Goal: Information Seeking & Learning: Learn about a topic

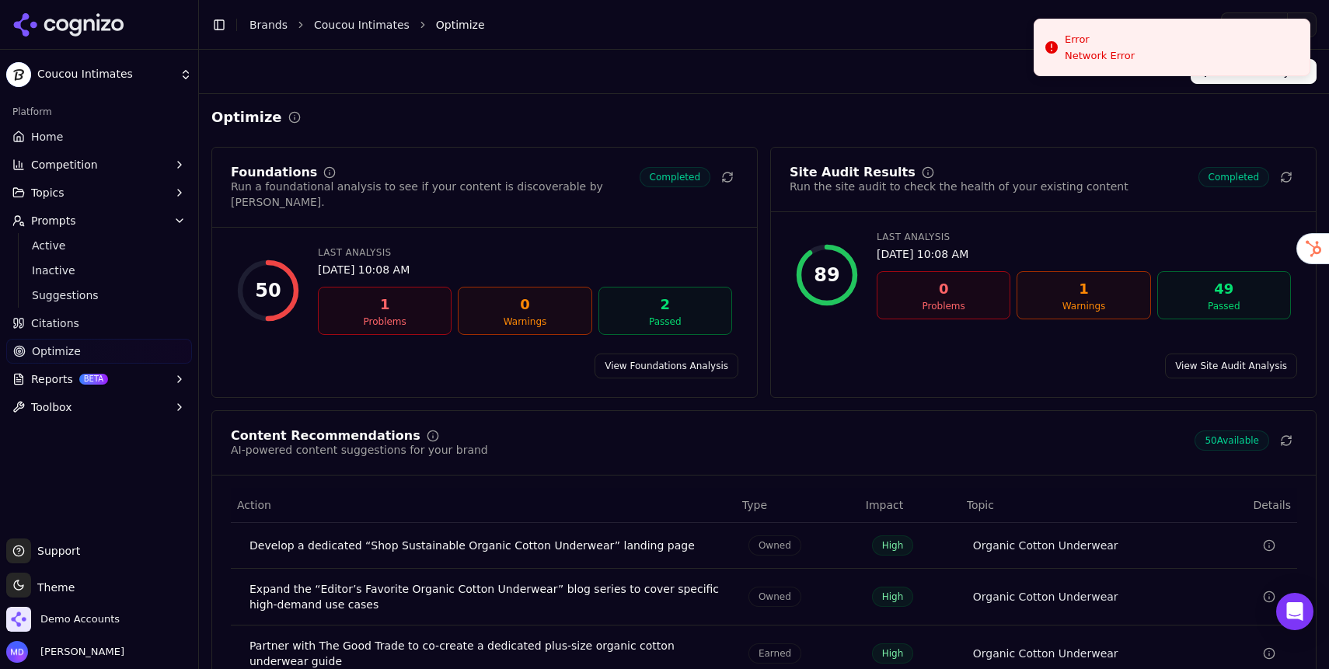
click at [68, 126] on link "Home" at bounding box center [99, 136] width 186 height 25
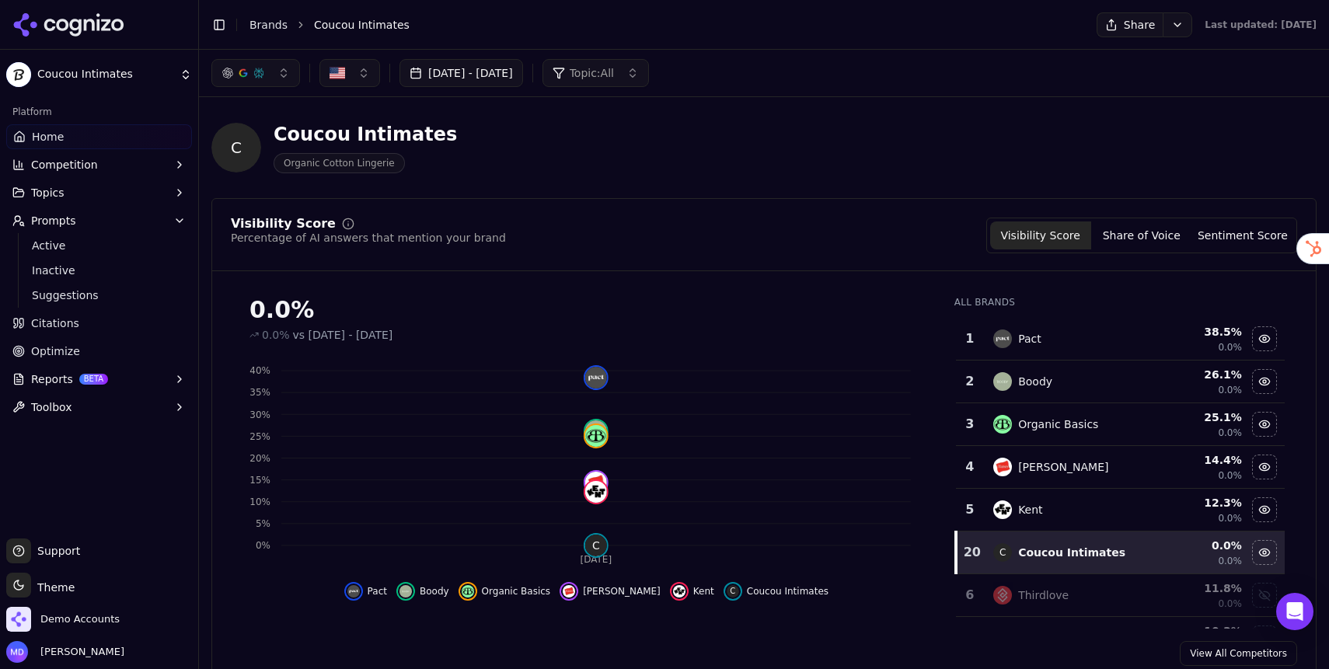
drag, startPoint x: 71, startPoint y: 347, endPoint x: 76, endPoint y: 316, distance: 30.8
click at [71, 347] on span "Optimize" at bounding box center [55, 352] width 49 height 16
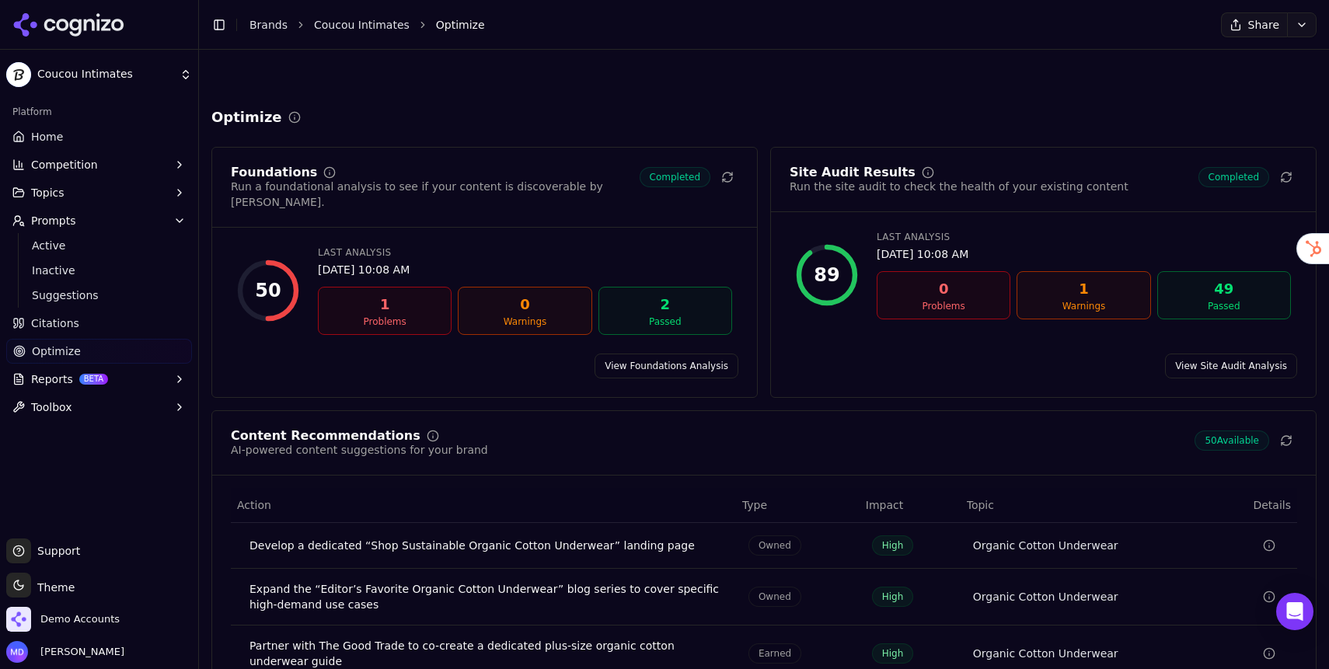
scroll to position [170, 0]
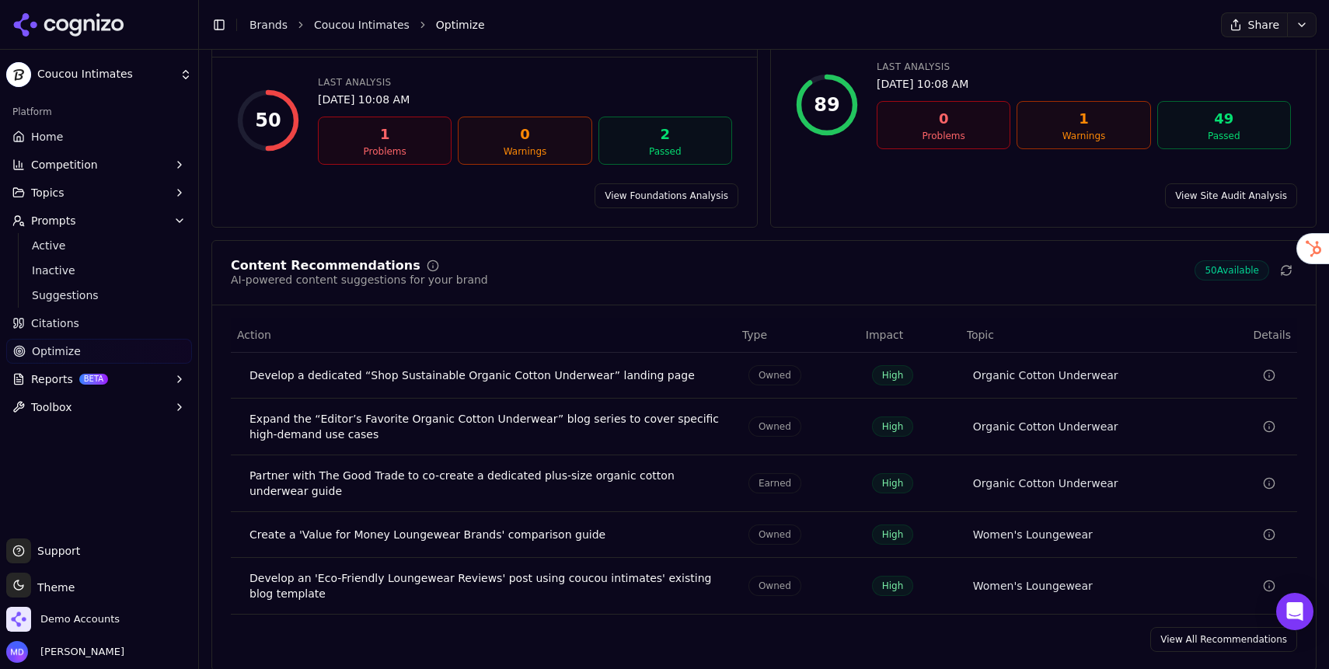
click at [1199, 627] on link "View All Recommendations" at bounding box center [1223, 639] width 147 height 25
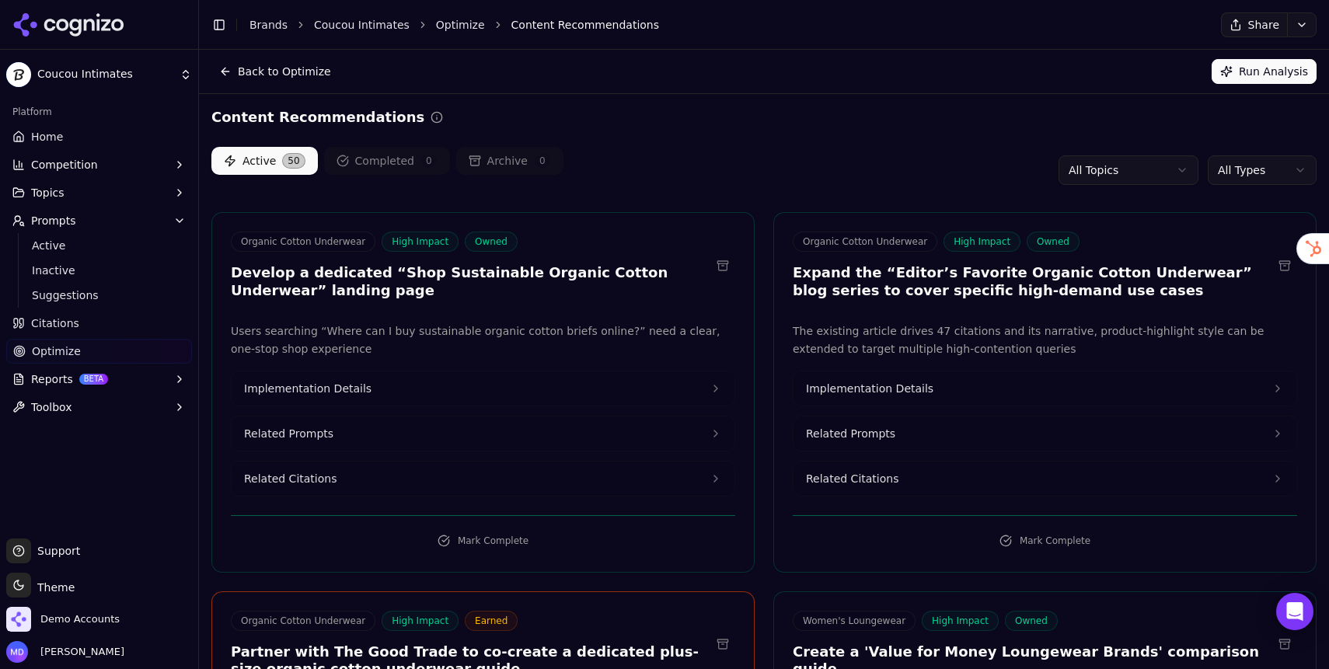
click at [1268, 165] on html "Coucou Intimates Platform Home Competition Topics Prompts Active Inactive Sugge…" at bounding box center [664, 334] width 1329 height 669
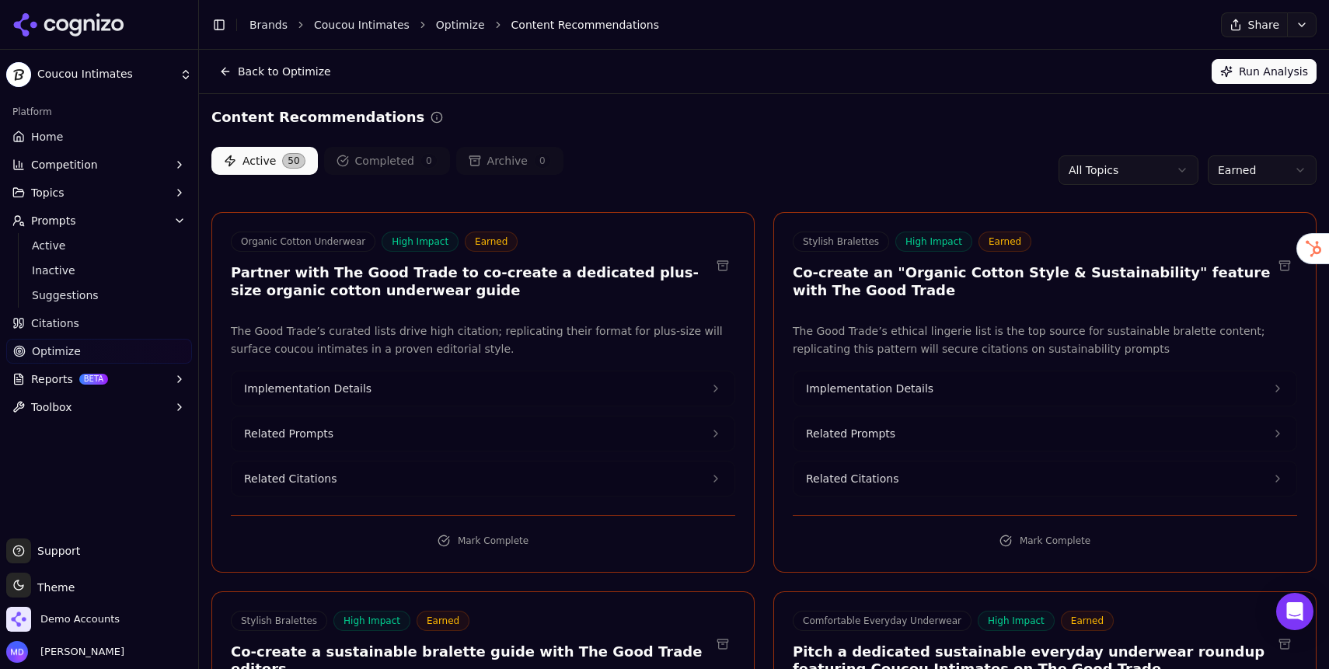
click at [1254, 166] on html "Coucou Intimates Platform Home Competition Topics Prompts Active Inactive Sugge…" at bounding box center [664, 334] width 1329 height 669
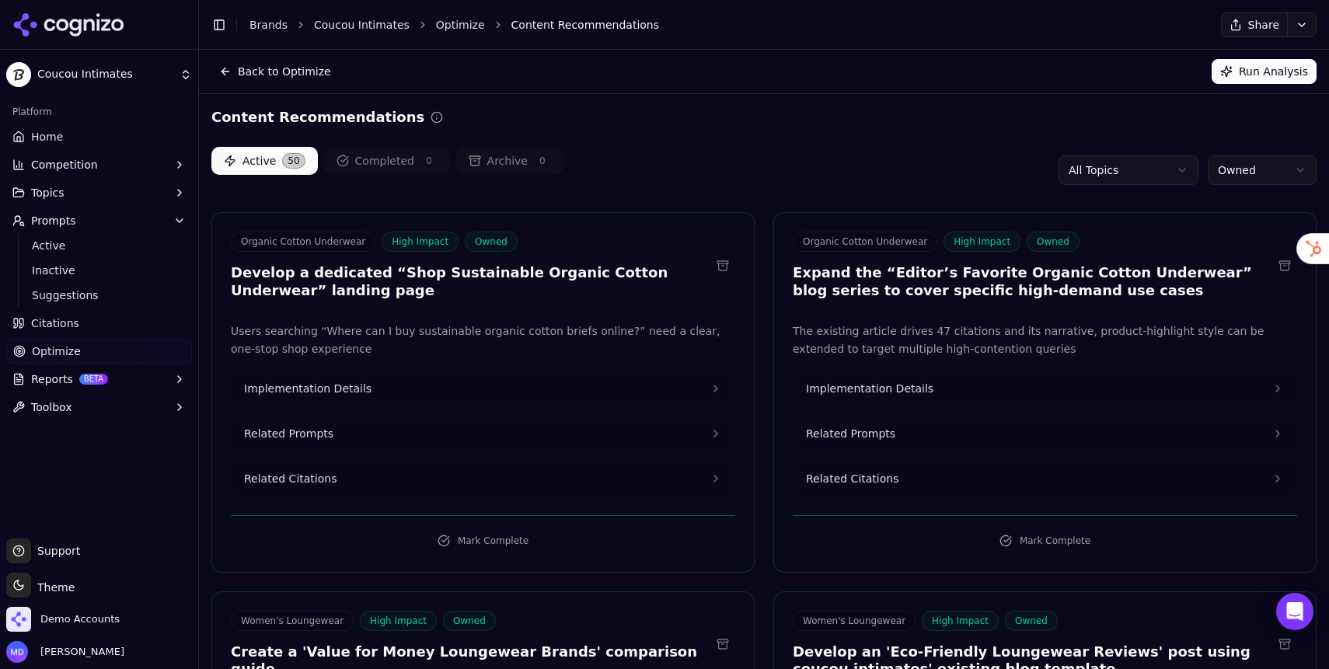
click at [1237, 169] on html "Coucou Intimates Platform Home Competition Topics Prompts Active Inactive Sugge…" at bounding box center [664, 334] width 1329 height 669
click at [1237, 78] on html "Coucou Intimates Platform Home Competition Topics Prompts Active Inactive Sugge…" at bounding box center [664, 334] width 1329 height 669
click at [1243, 71] on button "Run Analysis" at bounding box center [1264, 71] width 105 height 25
click at [89, 134] on link "Home" at bounding box center [99, 136] width 186 height 25
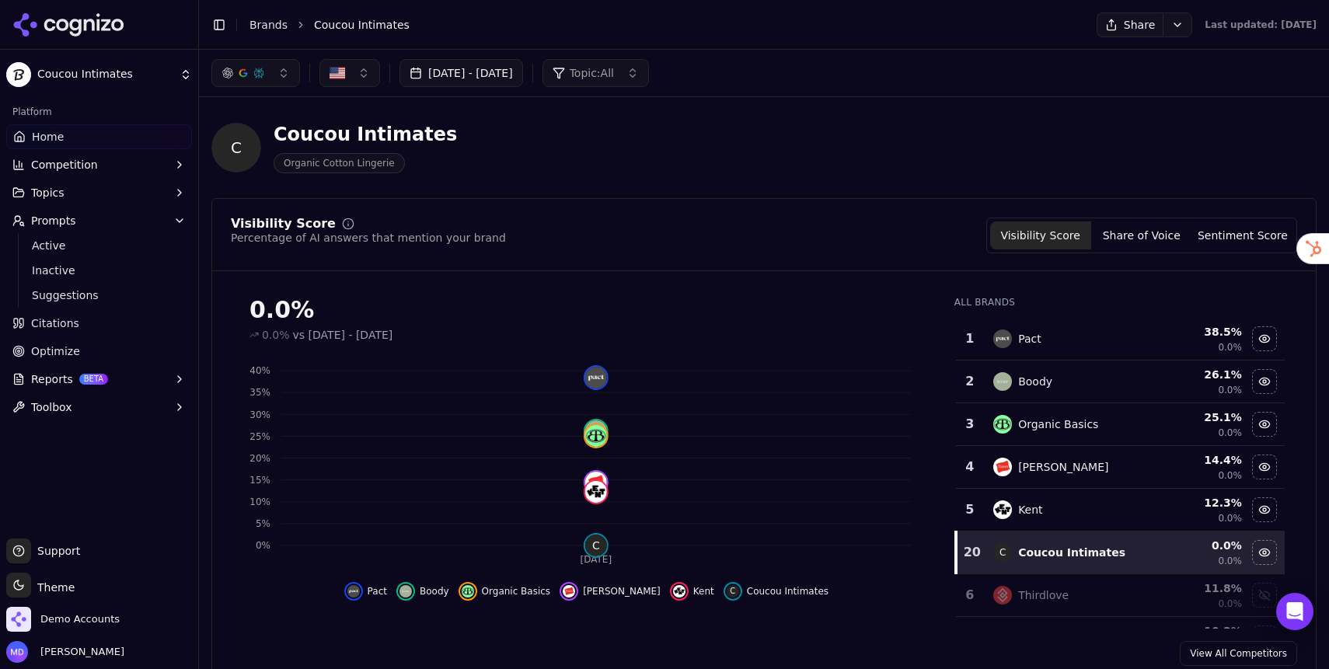
click at [60, 335] on link "Citations" at bounding box center [99, 323] width 186 height 25
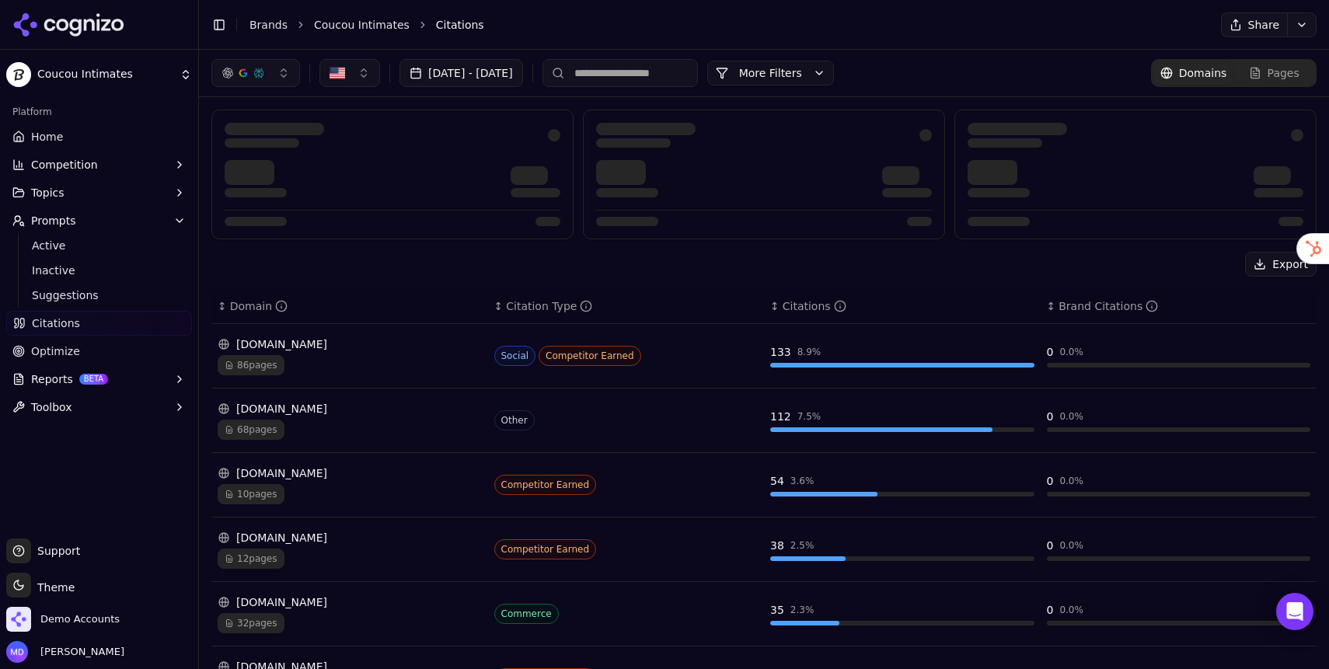
click at [63, 363] on html "Coucou Intimates Platform Home Competition Topics Prompts Active Inactive Sugge…" at bounding box center [664, 334] width 1329 height 669
click at [61, 355] on span "Optimize" at bounding box center [55, 352] width 49 height 16
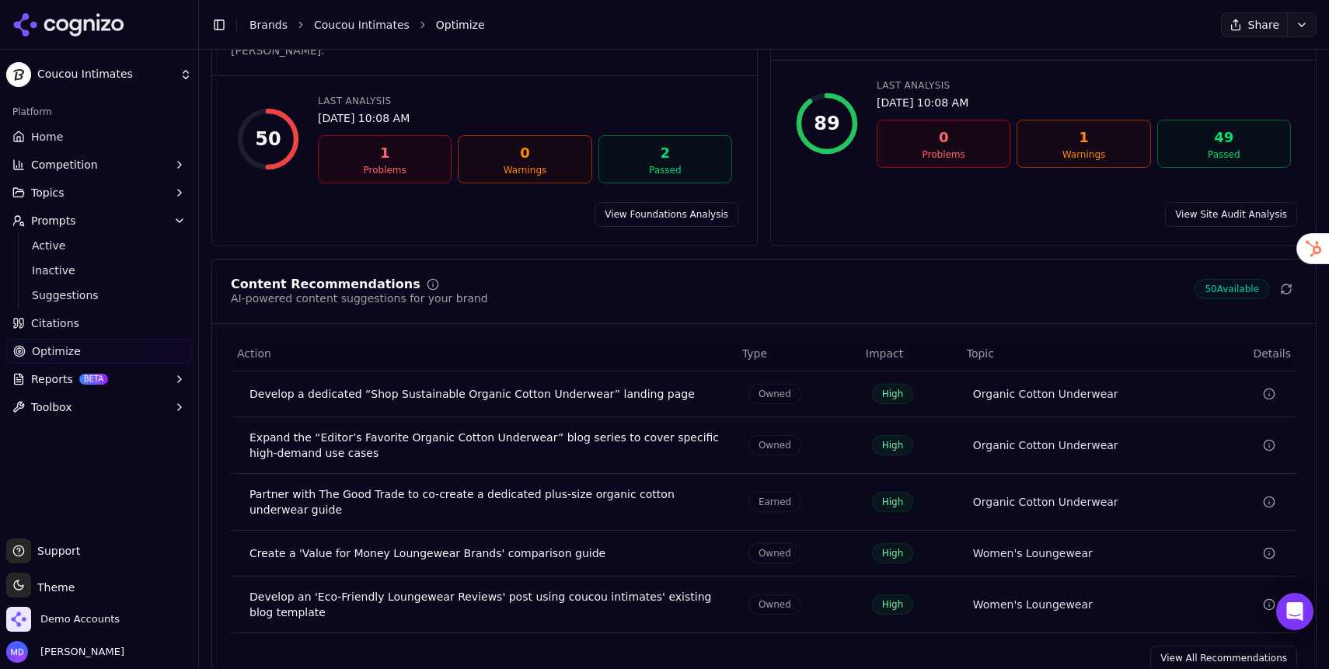
scroll to position [170, 0]
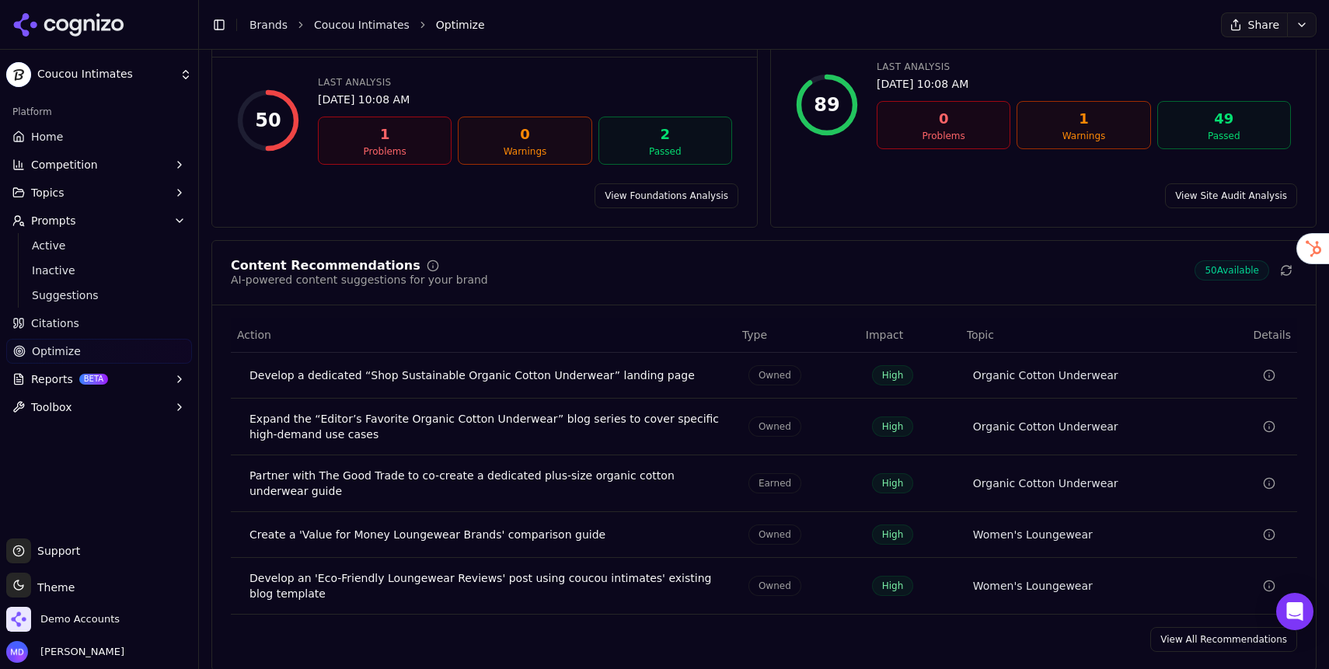
drag, startPoint x: 1237, startPoint y: 624, endPoint x: 1195, endPoint y: 582, distance: 58.8
click at [1236, 627] on link "View All Recommendations" at bounding box center [1223, 639] width 147 height 25
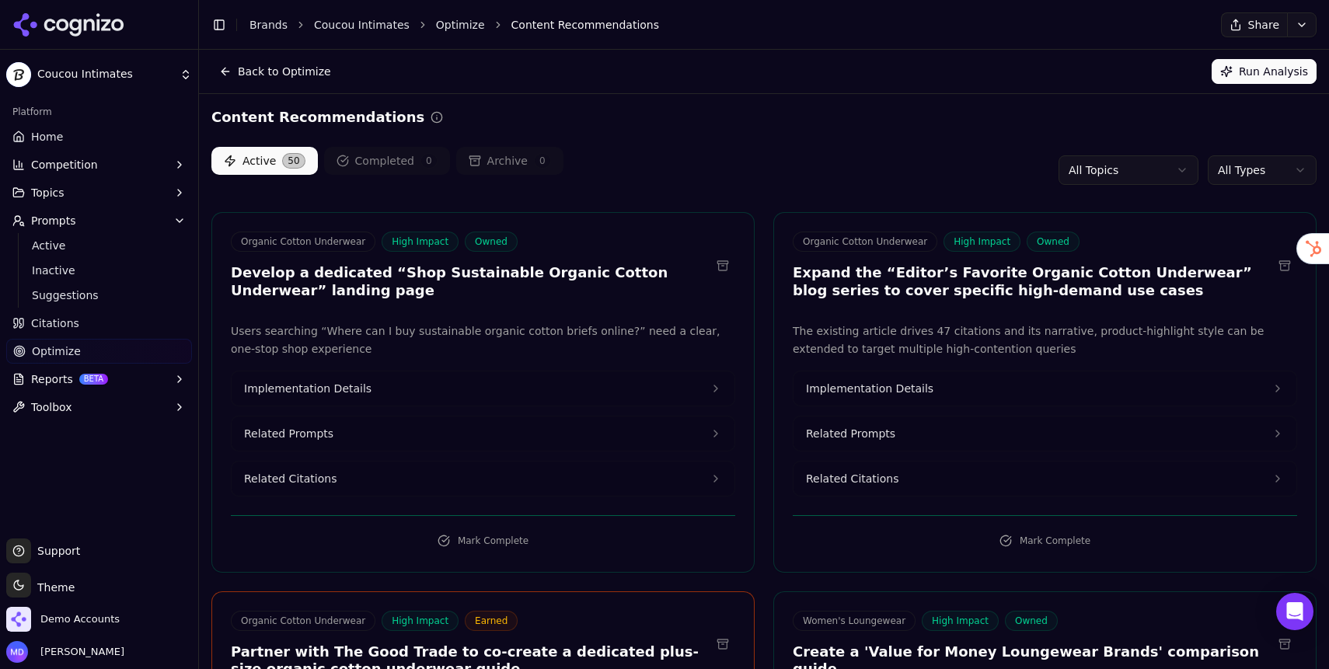
click at [86, 324] on link "Citations" at bounding box center [99, 323] width 186 height 25
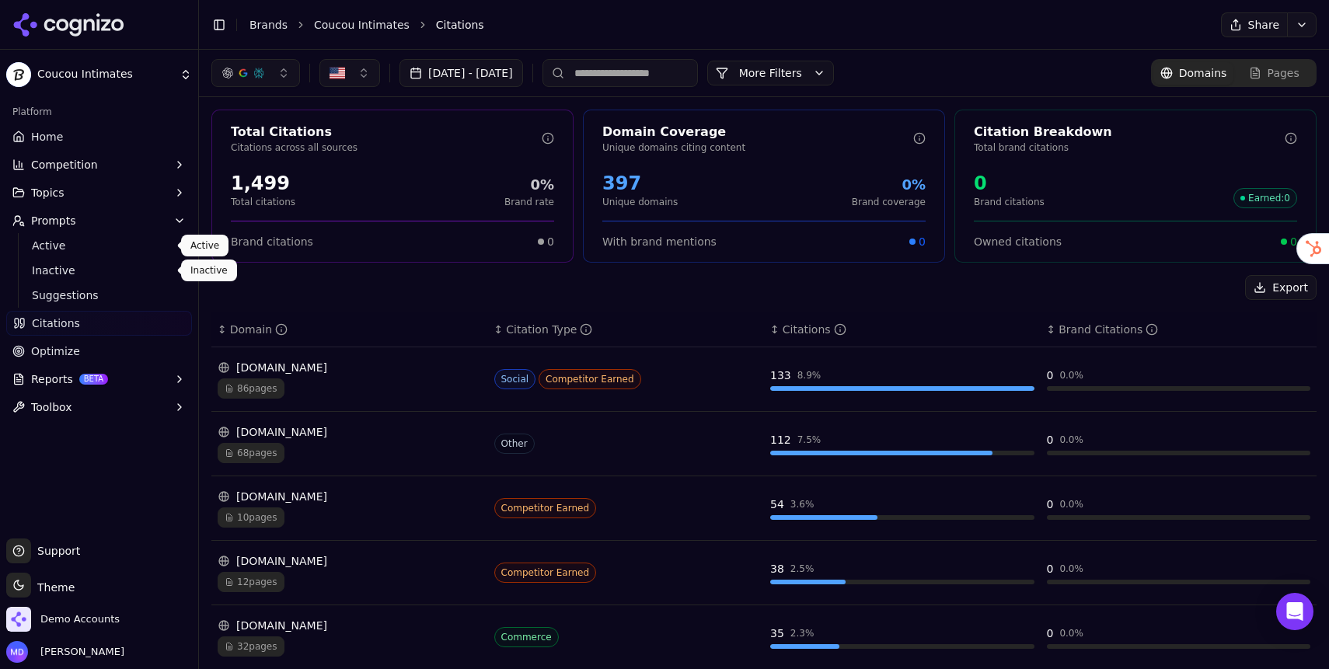
drag, startPoint x: 67, startPoint y: 248, endPoint x: 75, endPoint y: 247, distance: 7.8
click at [67, 247] on span "Active" at bounding box center [99, 246] width 135 height 16
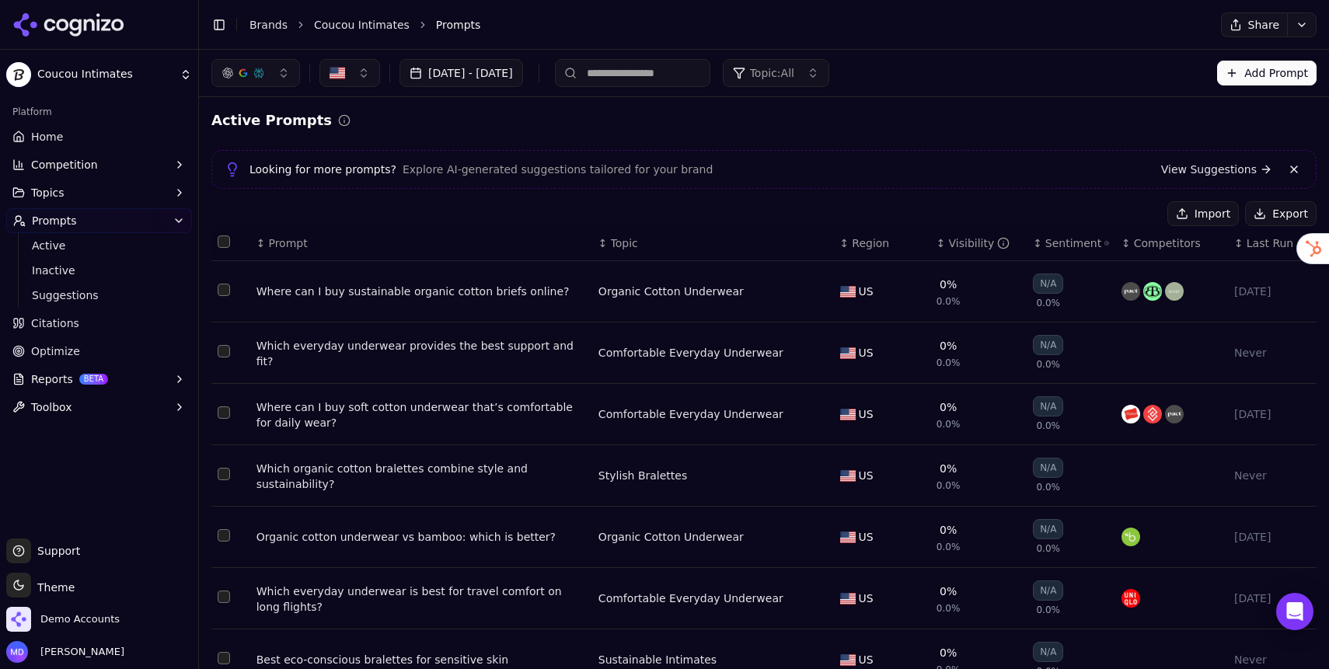
click at [418, 295] on div "Where can I buy sustainable organic cotton briefs online?" at bounding box center [421, 292] width 330 height 16
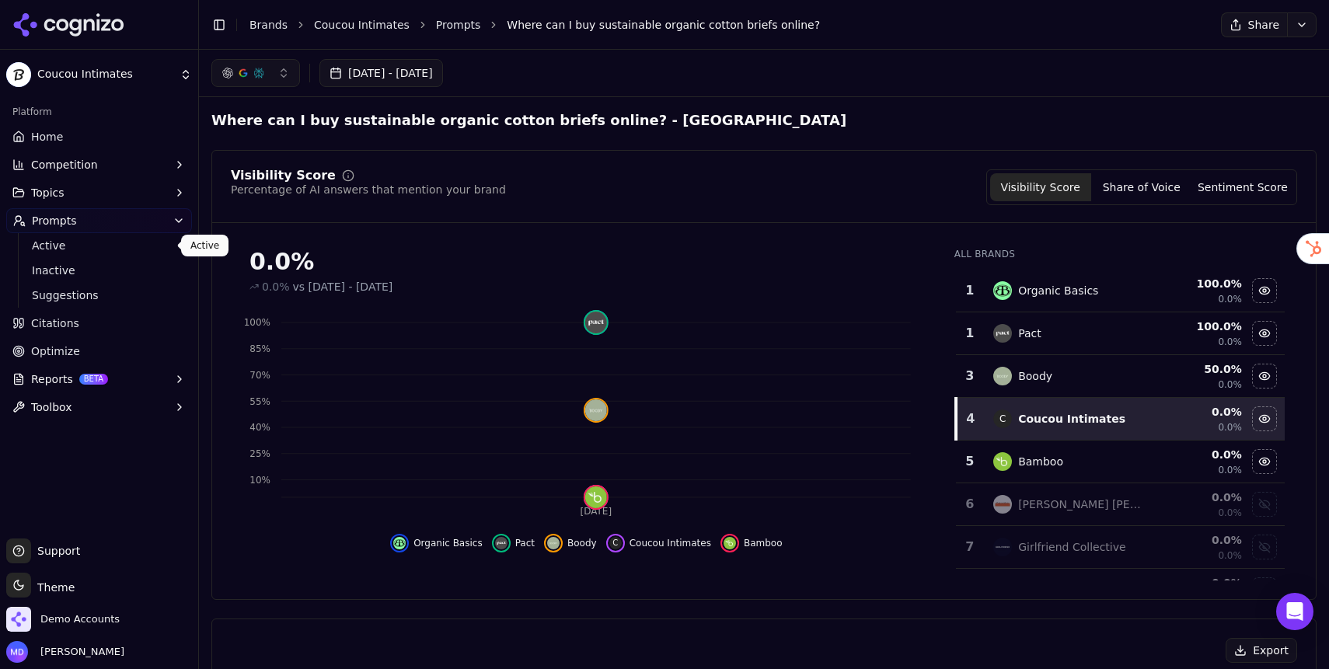
drag, startPoint x: 43, startPoint y: 246, endPoint x: 49, endPoint y: 232, distance: 16.0
click at [43, 246] on span "Active" at bounding box center [99, 246] width 135 height 16
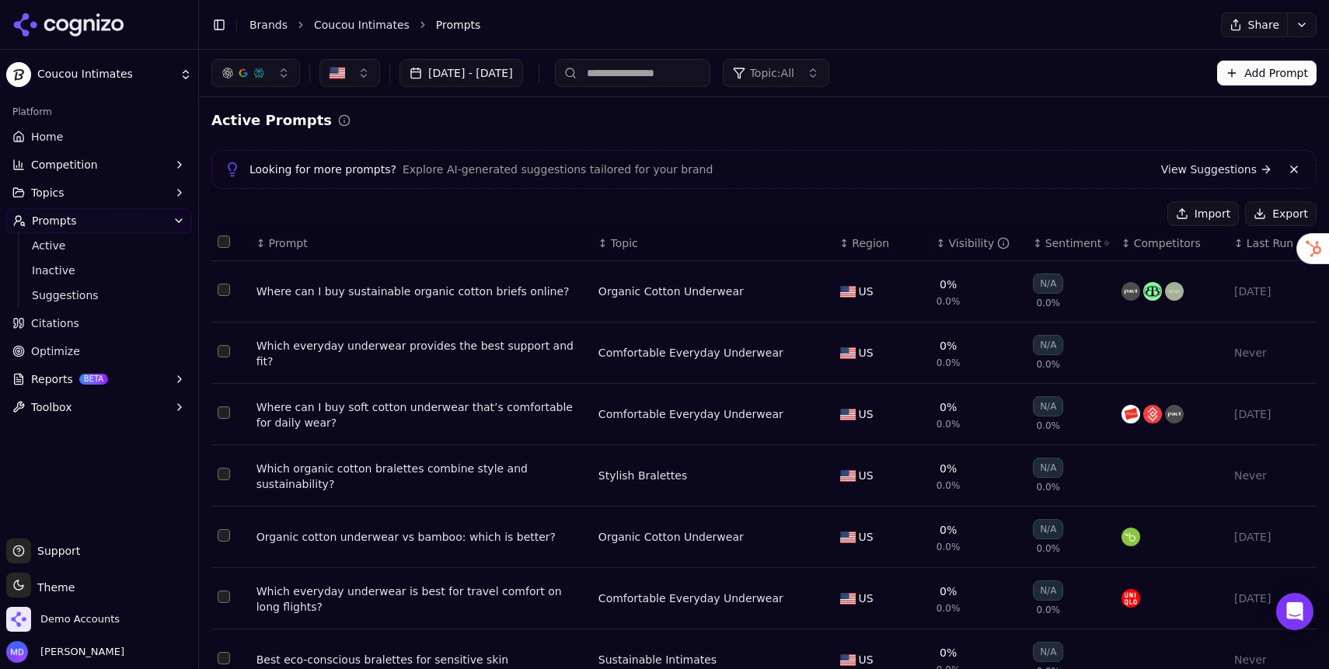
click at [137, 144] on link "Home" at bounding box center [99, 136] width 186 height 25
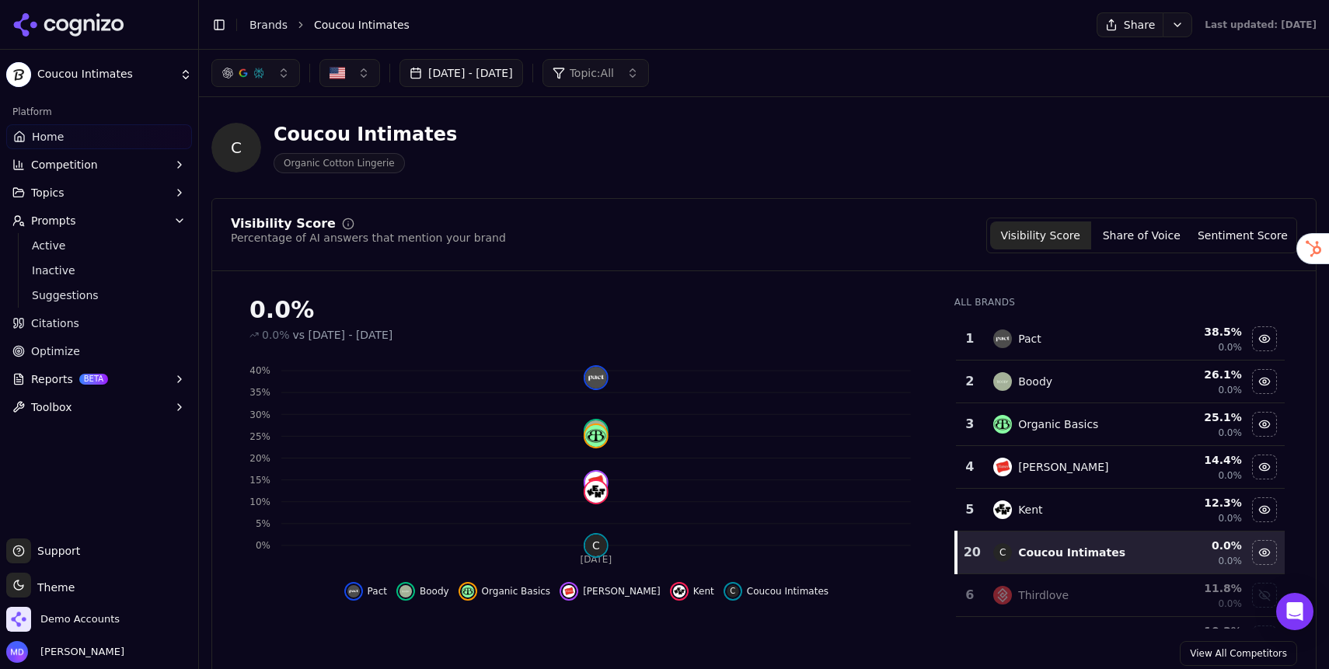
click at [1209, 659] on link "View All Competitors" at bounding box center [1238, 653] width 117 height 25
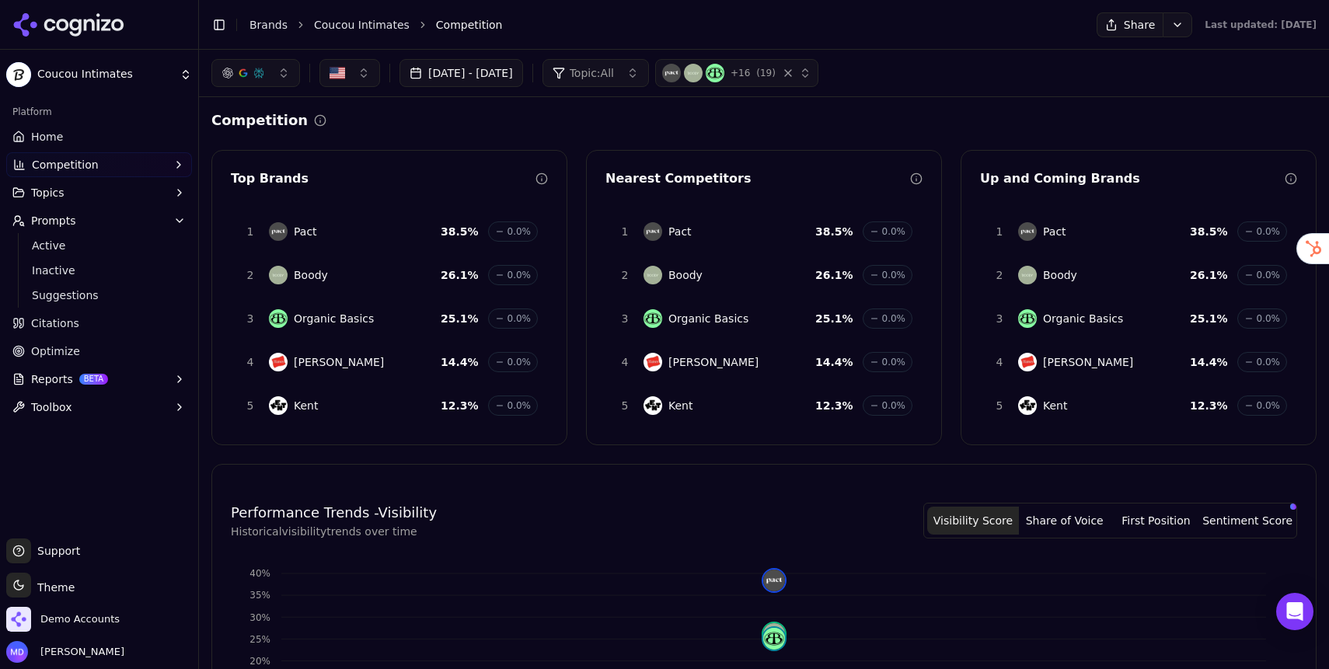
click at [77, 143] on link "Home" at bounding box center [99, 136] width 186 height 25
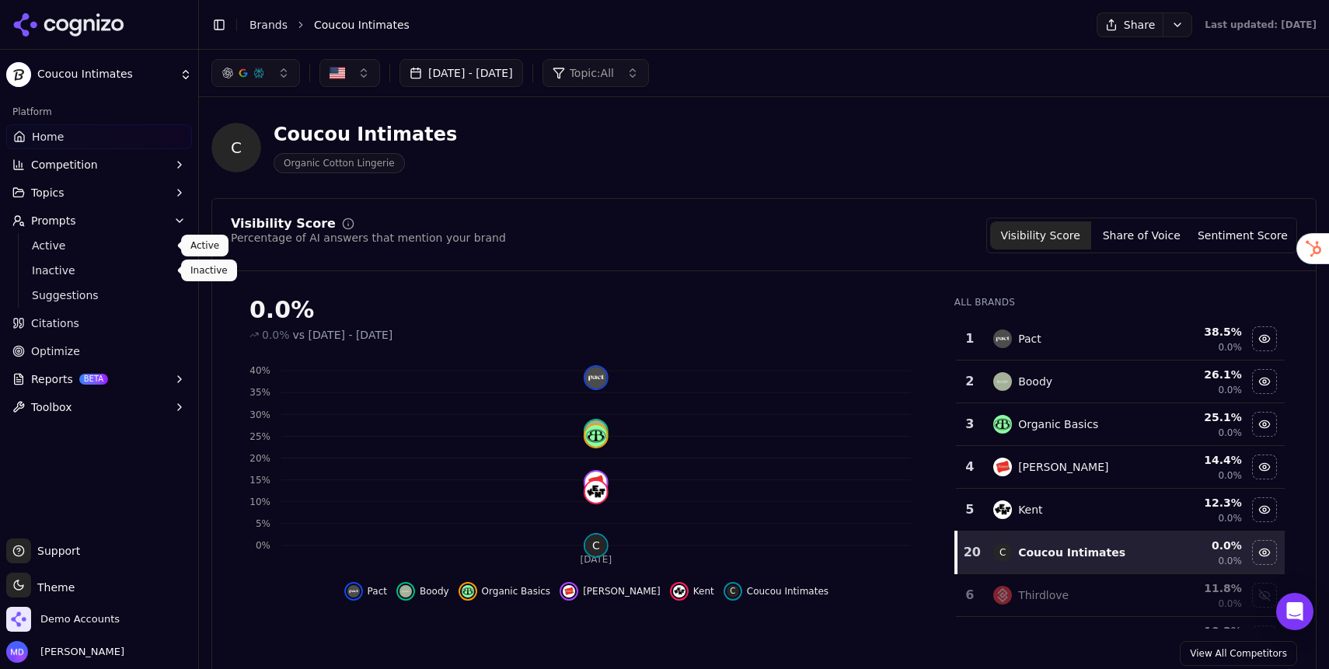
click at [68, 249] on span "Active" at bounding box center [99, 246] width 135 height 16
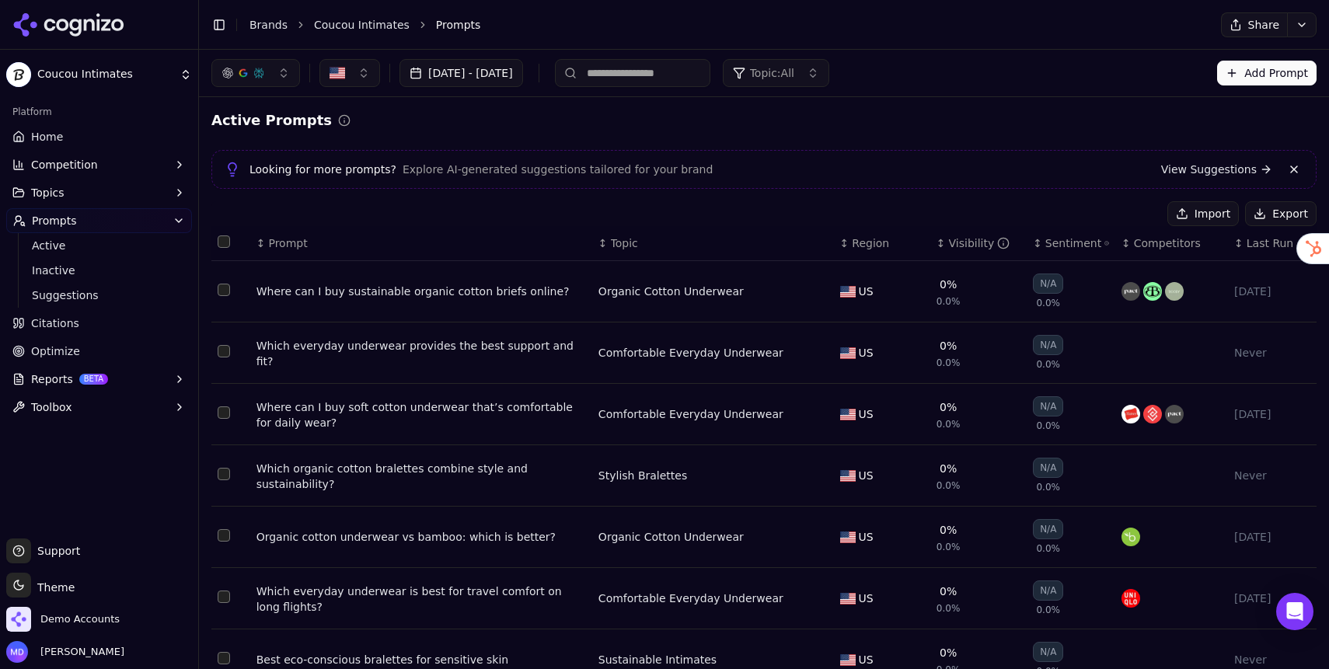
click at [316, 299] on div "Where can I buy sustainable organic cotton briefs online?" at bounding box center [421, 292] width 330 height 16
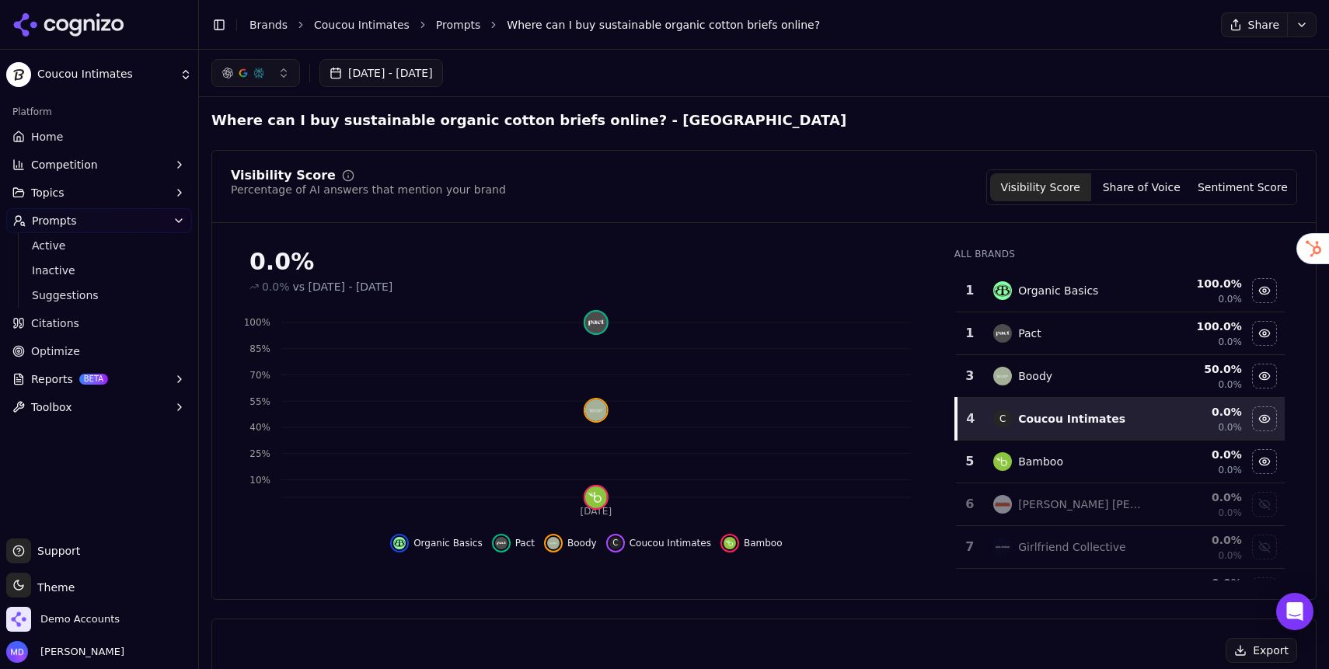
click at [99, 134] on link "Home" at bounding box center [99, 136] width 186 height 25
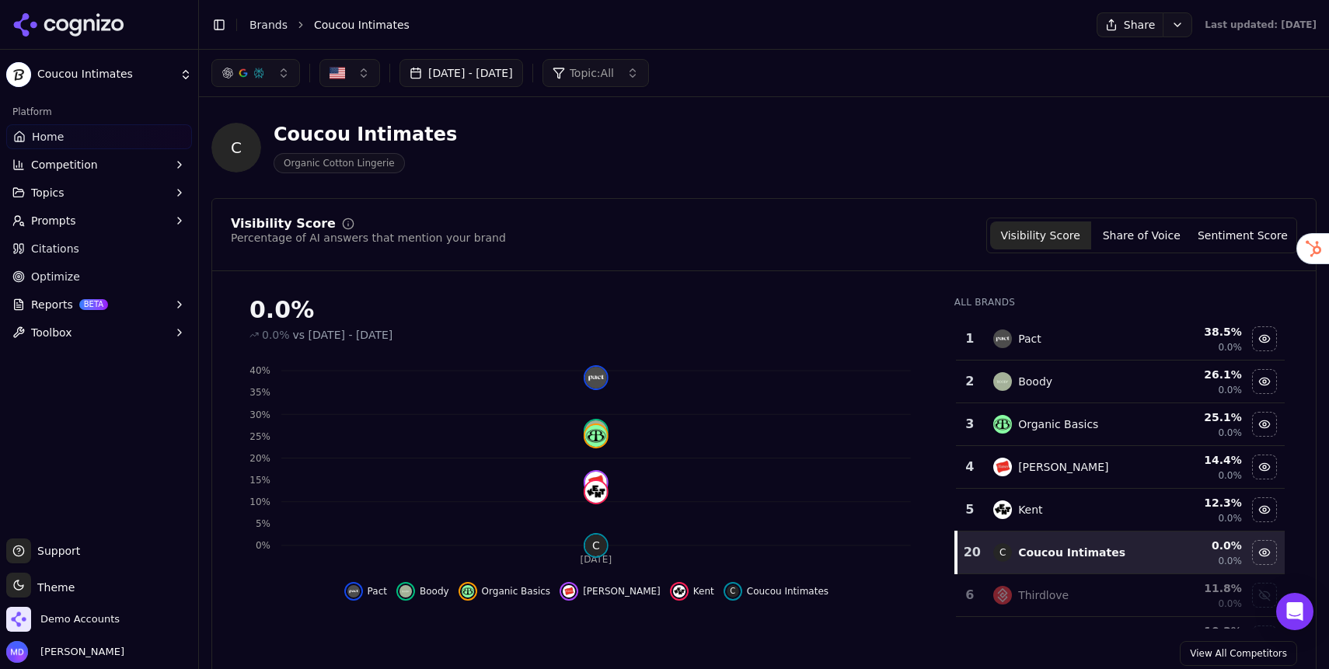
click at [67, 226] on span "Prompts" at bounding box center [53, 221] width 45 height 16
click at [64, 245] on span "Active" at bounding box center [99, 246] width 135 height 16
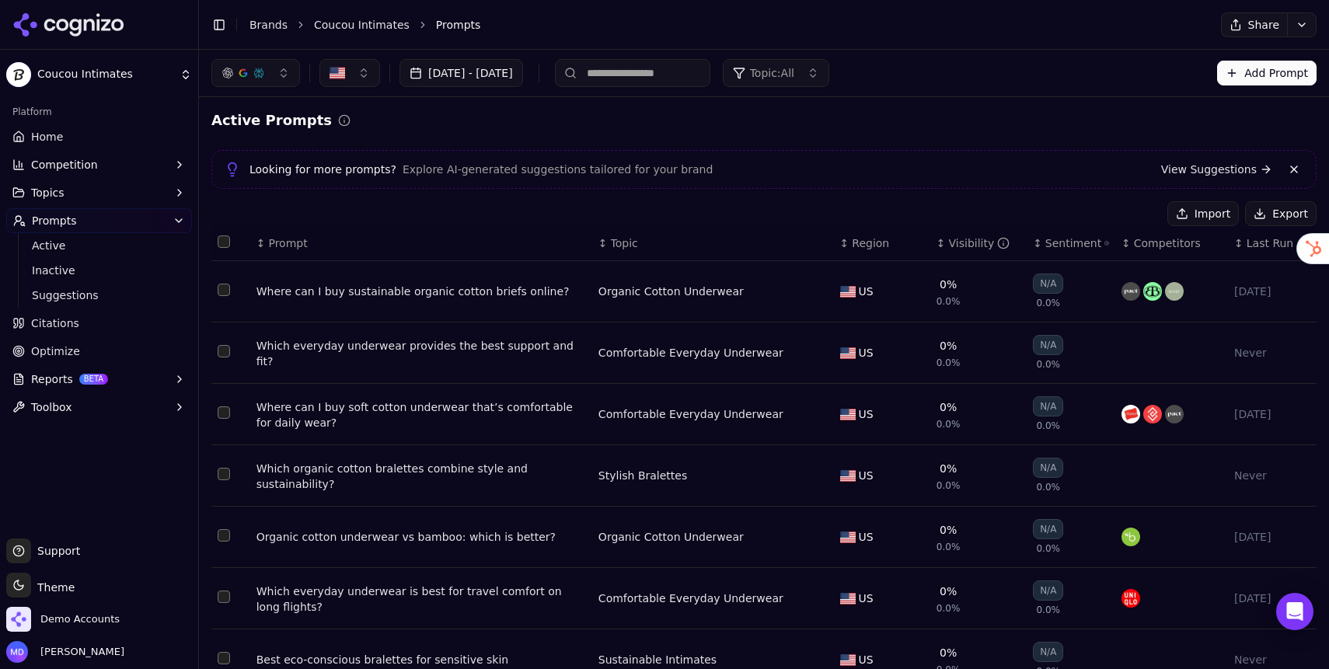
click at [54, 136] on span "Home" at bounding box center [47, 137] width 32 height 16
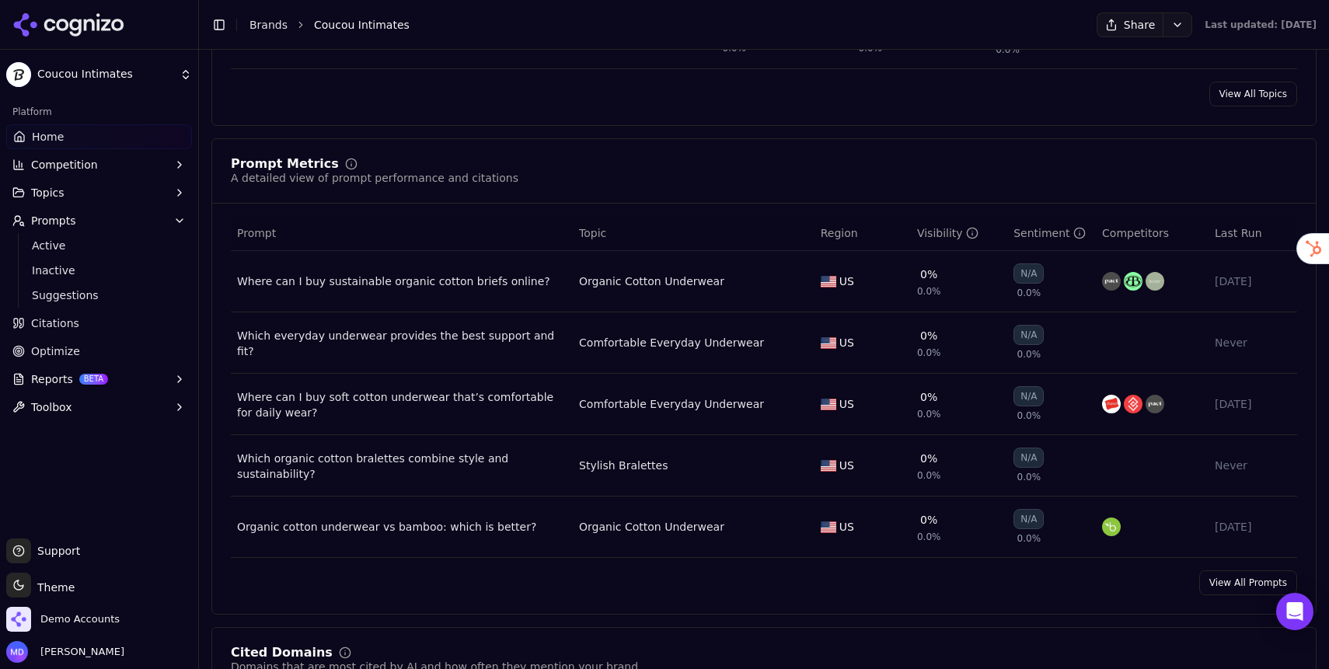
scroll to position [1049, 0]
click at [100, 129] on link "Home" at bounding box center [99, 136] width 186 height 25
click at [114, 351] on link "Optimize" at bounding box center [99, 351] width 186 height 25
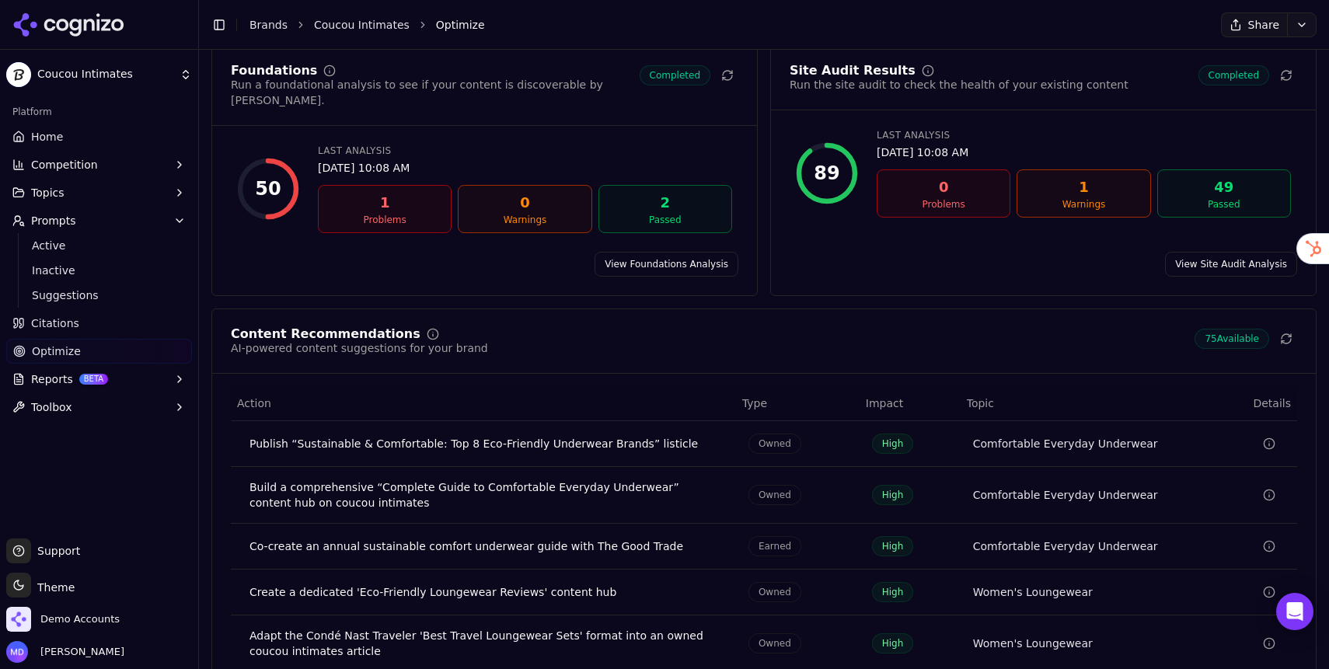
scroll to position [159, 0]
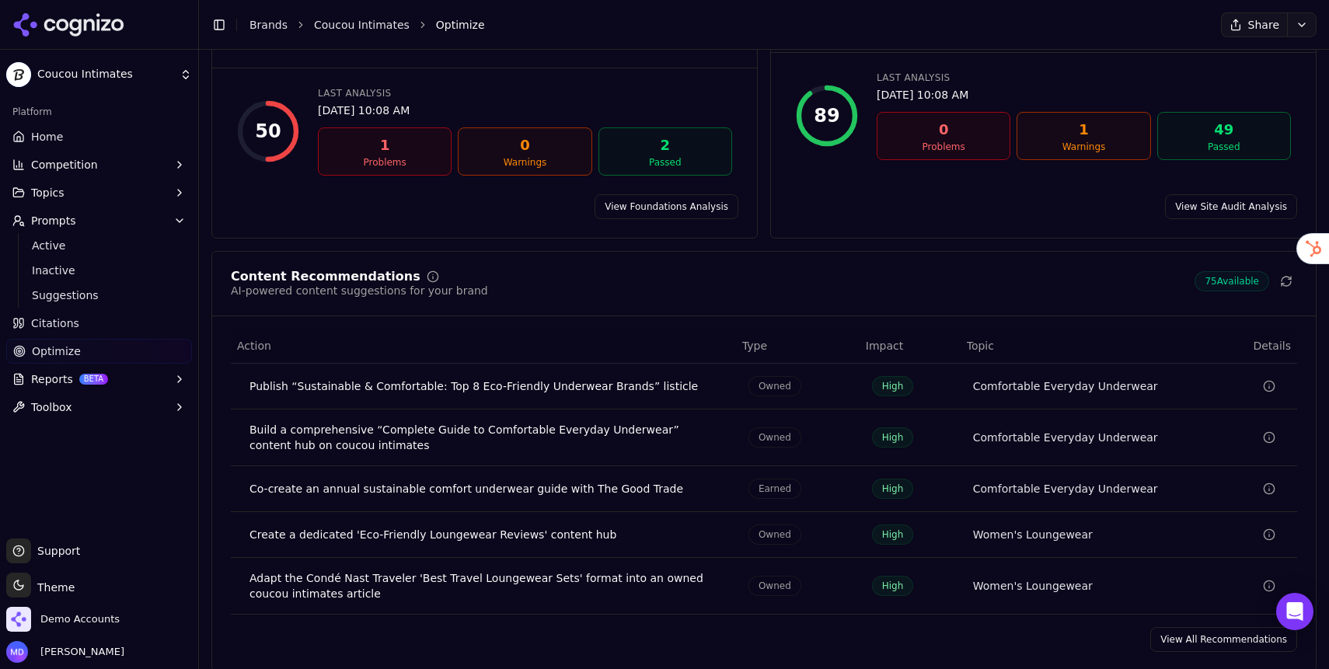
click at [1214, 638] on div "Content Recommendations AI-powered content suggestions for your brand 75 Availa…" at bounding box center [763, 461] width 1105 height 420
drag, startPoint x: 1203, startPoint y: 624, endPoint x: 1191, endPoint y: 565, distance: 60.2
click at [1203, 627] on link "View All Recommendations" at bounding box center [1223, 639] width 147 height 25
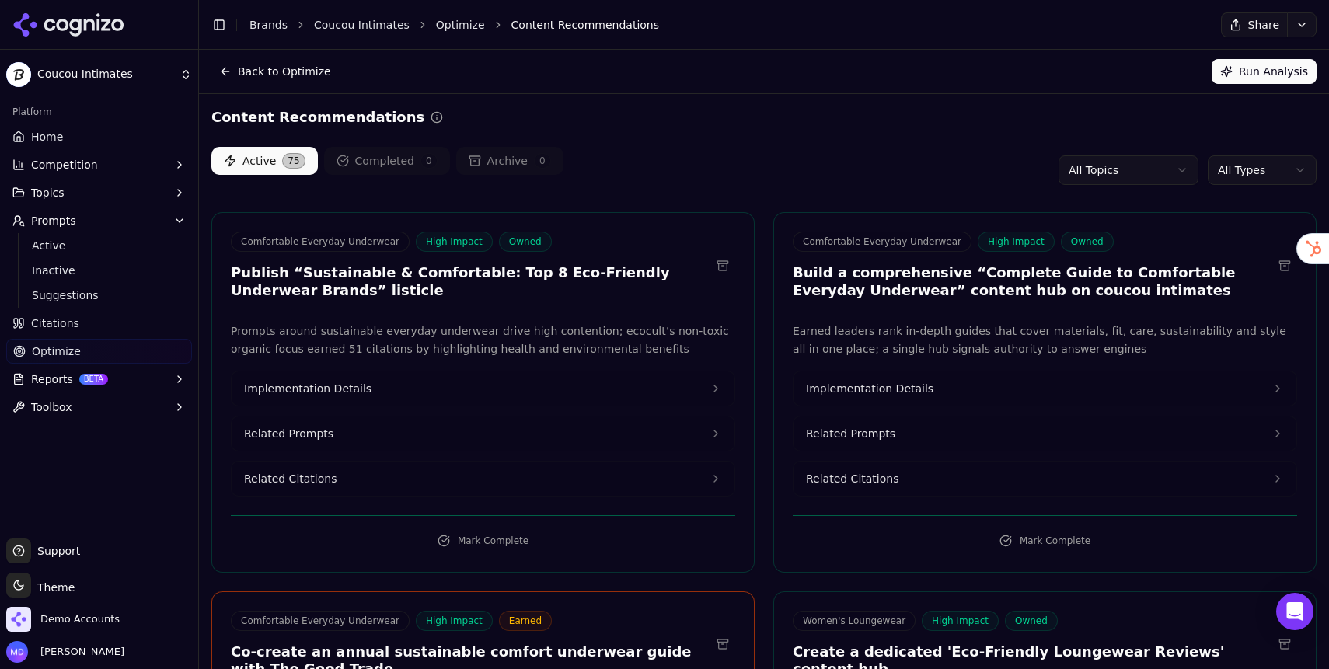
click at [1225, 176] on html "Coucou Intimates Platform Home Competition Topics Prompts Active Inactive Sugge…" at bounding box center [664, 334] width 1329 height 669
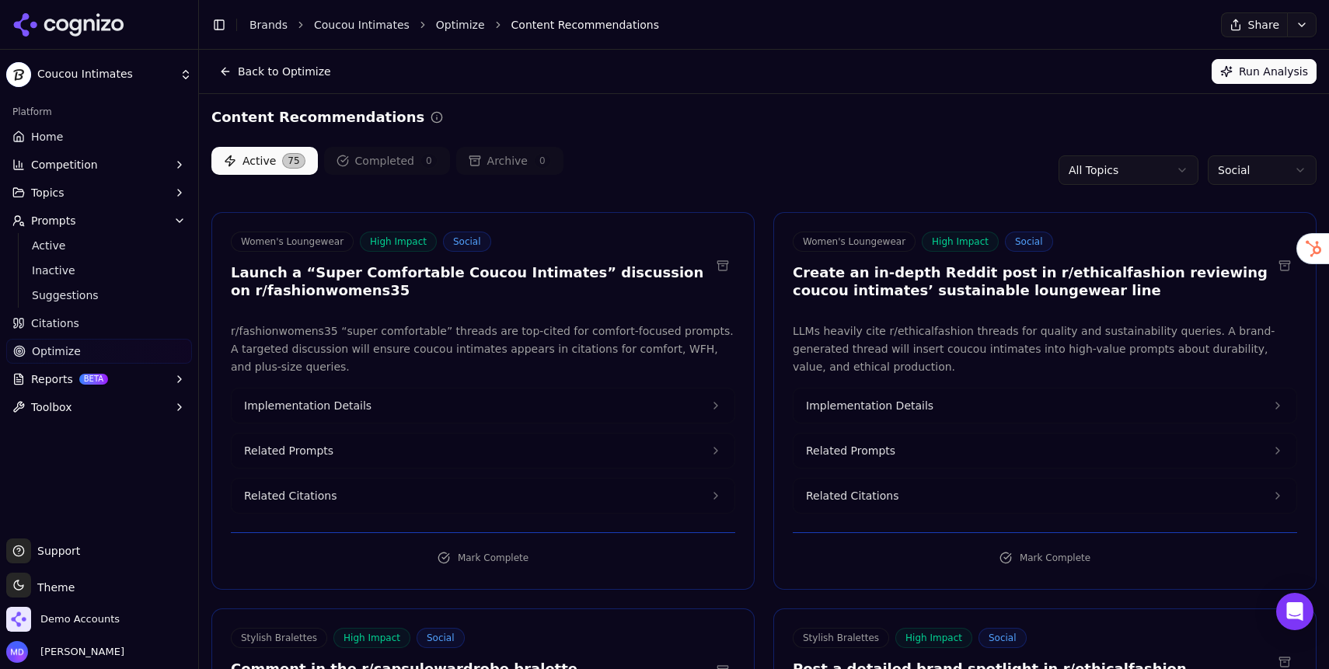
click at [117, 132] on link "Home" at bounding box center [99, 136] width 186 height 25
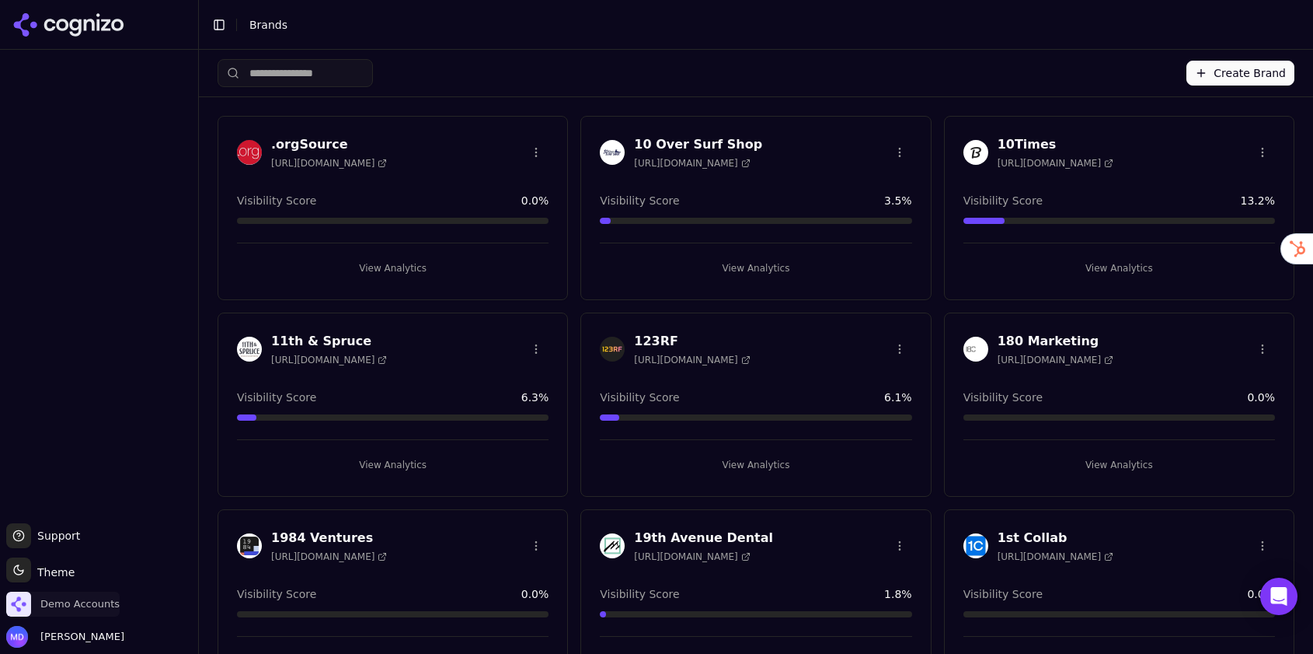
click at [68, 610] on span "Demo Accounts" at bounding box center [79, 604] width 79 height 14
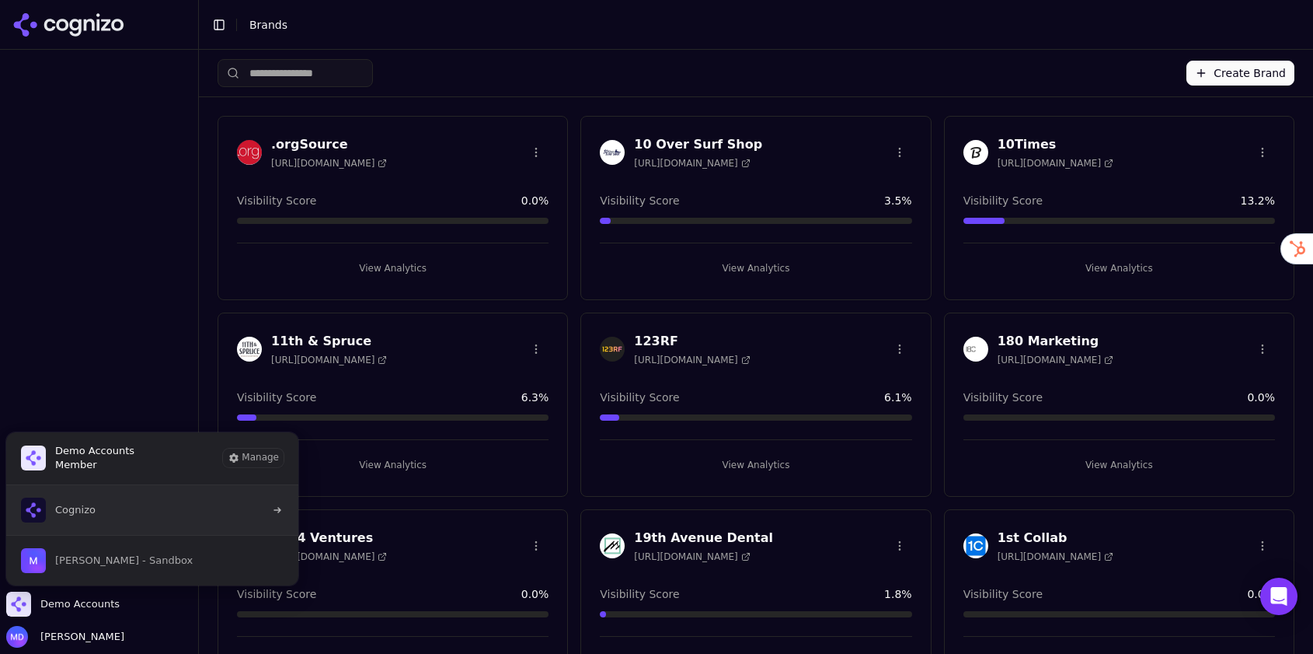
click at [75, 524] on button "Cognizo" at bounding box center [152, 510] width 294 height 50
